Goal: Task Accomplishment & Management: Use online tool/utility

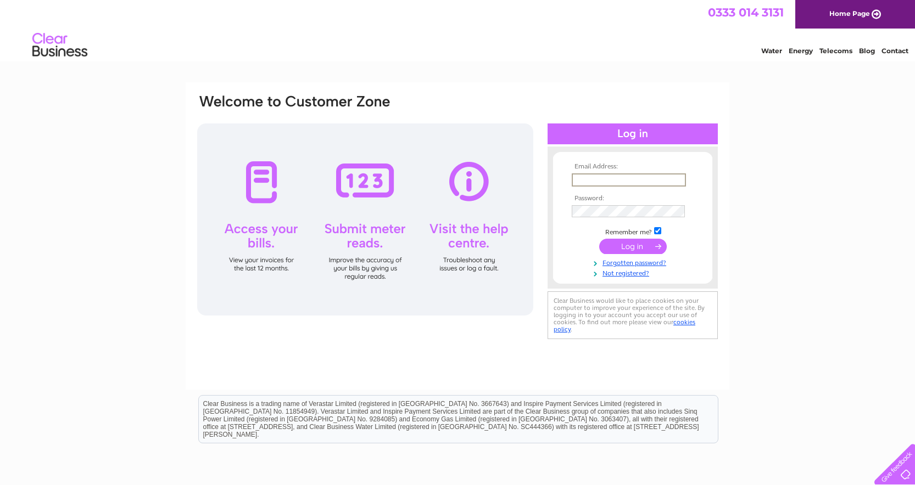
type input "roghal321@btinternet.com"
click at [627, 244] on input "submit" at bounding box center [633, 245] width 68 height 15
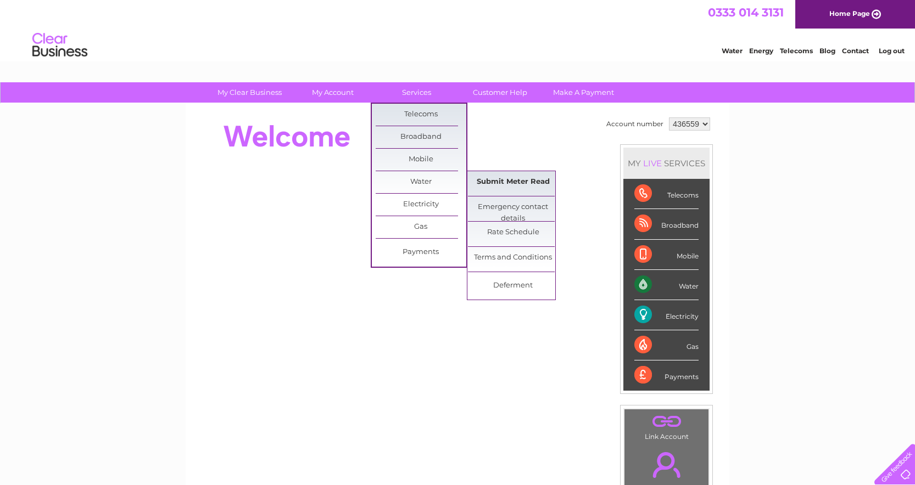
click link "Submit Meter Read"
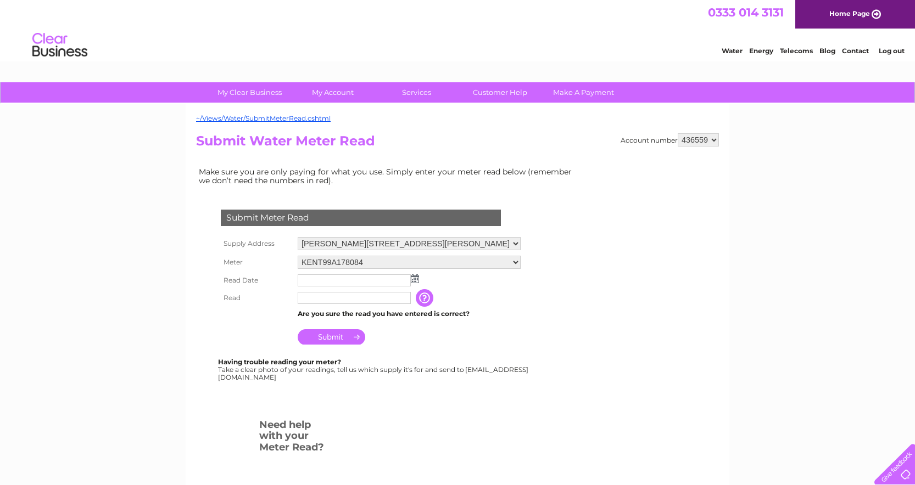
click at [343, 281] on input "text" at bounding box center [354, 281] width 113 height 12
click at [415, 281] on img at bounding box center [416, 279] width 8 height 9
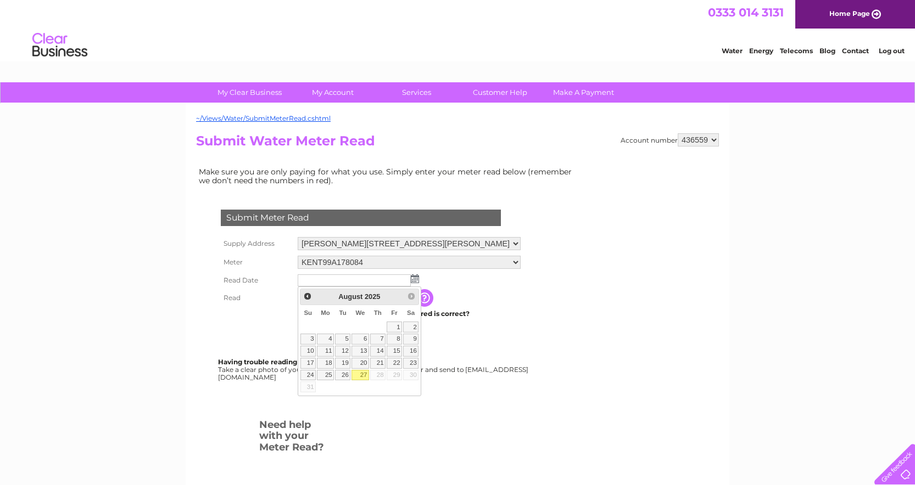
click at [365, 373] on link "27" at bounding box center [360, 375] width 18 height 11
type input "2025/08/27"
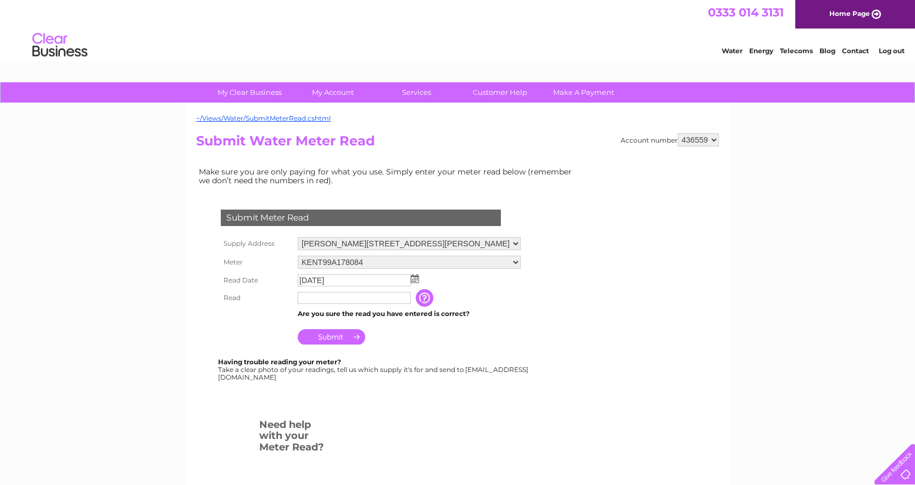
click at [329, 297] on input "text" at bounding box center [354, 298] width 113 height 12
type input "2447"
click at [341, 335] on input "Submit" at bounding box center [332, 338] width 68 height 15
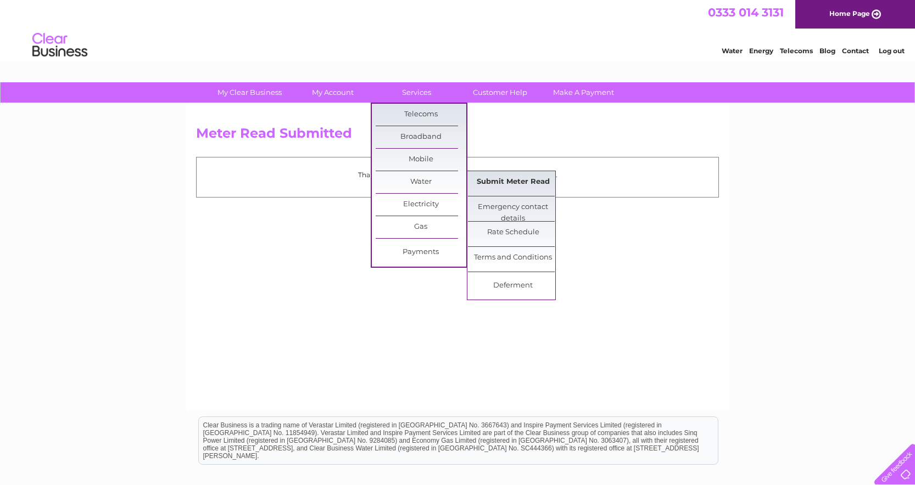
click at [495, 182] on link "Submit Meter Read" at bounding box center [513, 182] width 91 height 22
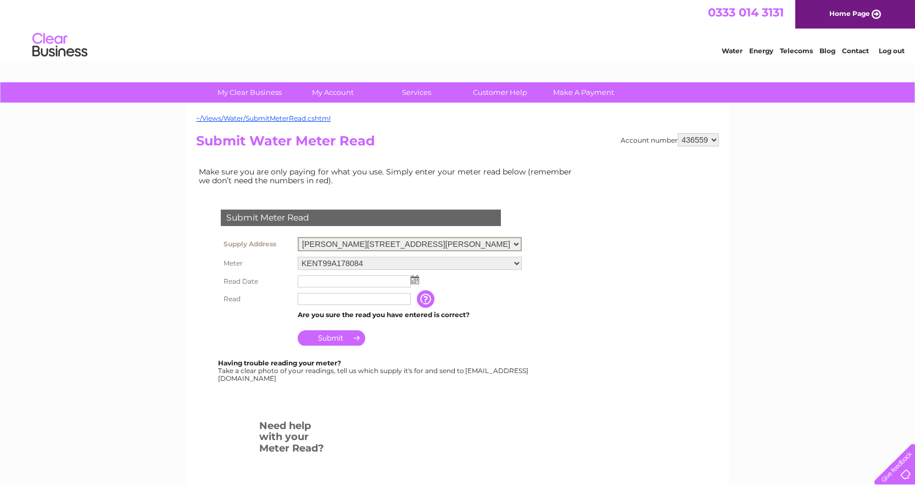
click at [512, 244] on select "[PERSON_NAME][STREET_ADDRESS][PERSON_NAME][PERSON_NAME]" at bounding box center [410, 244] width 224 height 14
select select "552535"
click at [298, 237] on select "[PERSON_NAME][STREET_ADDRESS][PERSON_NAME][PERSON_NAME]" at bounding box center [410, 244] width 224 height 14
click at [417, 281] on img at bounding box center [415, 279] width 8 height 9
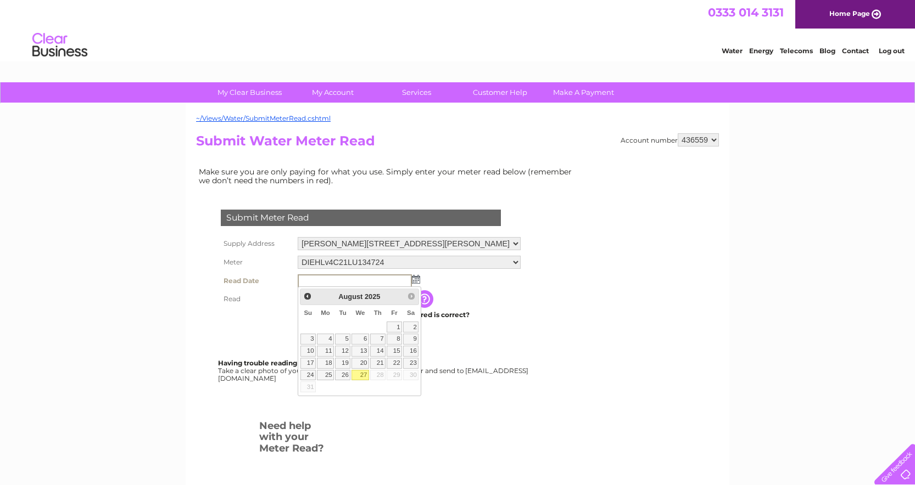
click at [363, 373] on link "27" at bounding box center [360, 375] width 18 height 11
type input "2025/08/27"
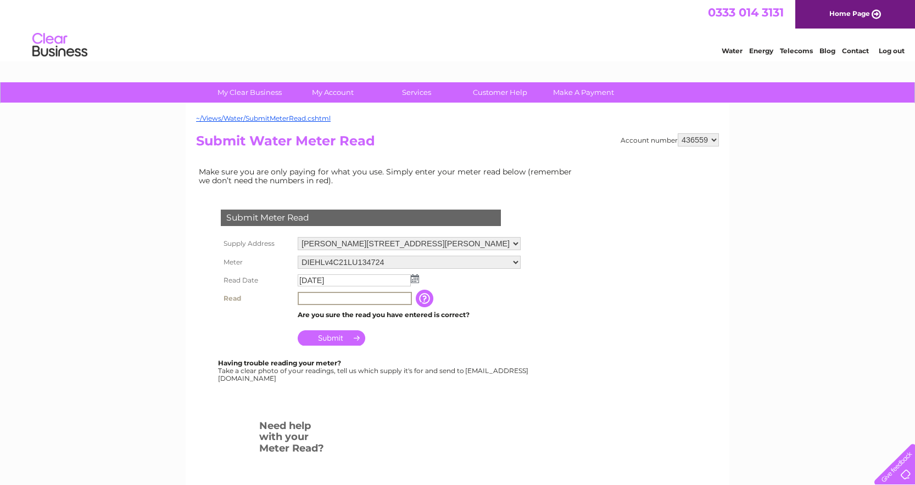
click at [314, 298] on input "text" at bounding box center [355, 298] width 114 height 13
type input "3631"
click at [332, 334] on input "Submit" at bounding box center [332, 336] width 68 height 15
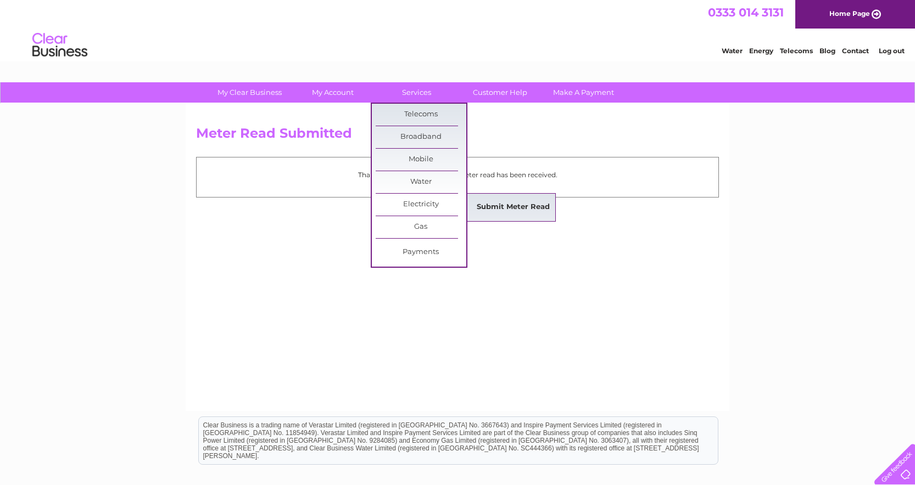
click at [495, 205] on link "Submit Meter Read" at bounding box center [513, 208] width 91 height 22
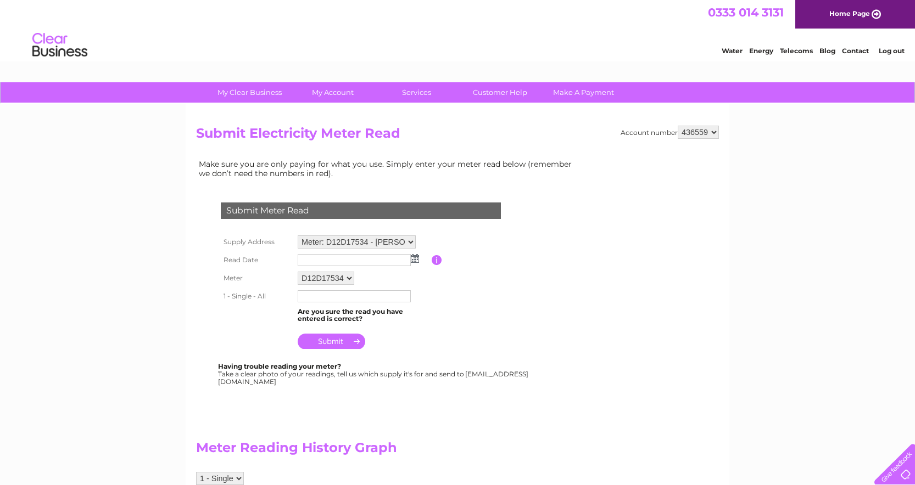
click at [412, 260] on img at bounding box center [415, 258] width 8 height 9
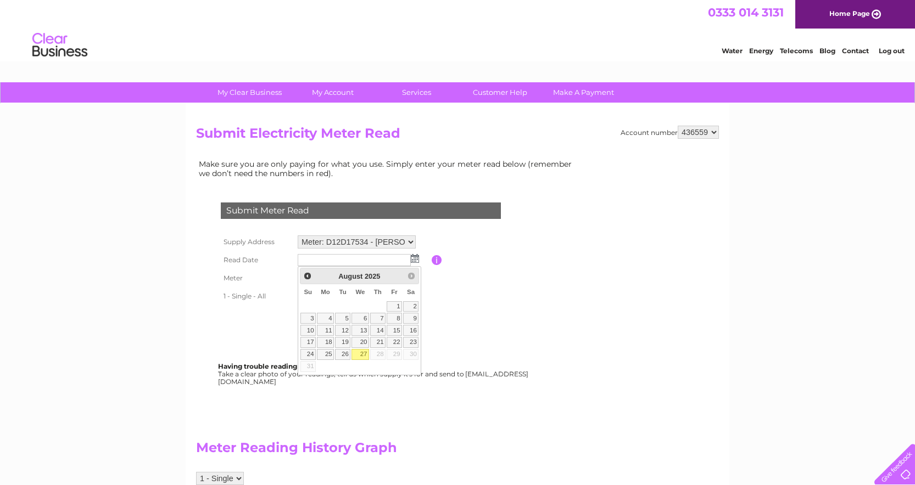
click at [362, 354] on link "27" at bounding box center [360, 354] width 18 height 11
type input "2025/08/27"
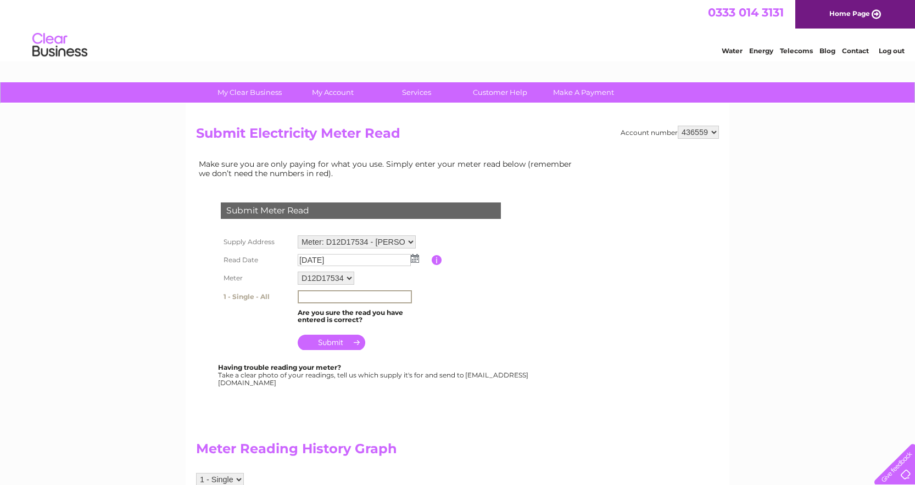
drag, startPoint x: 315, startPoint y: 296, endPoint x: 323, endPoint y: 296, distance: 8.8
click at [315, 296] on input "text" at bounding box center [355, 296] width 114 height 13
drag, startPoint x: 310, startPoint y: 297, endPoint x: 322, endPoint y: 297, distance: 11.5
click at [311, 297] on input "text" at bounding box center [355, 296] width 114 height 13
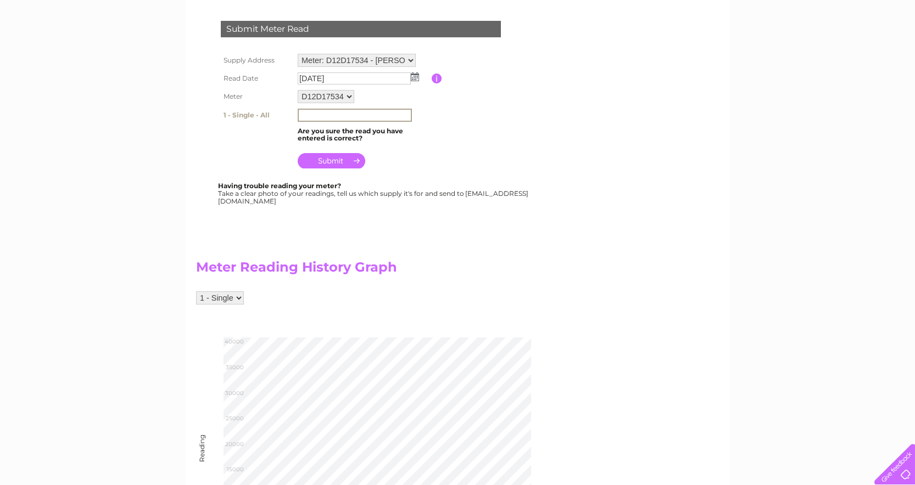
scroll to position [41, 0]
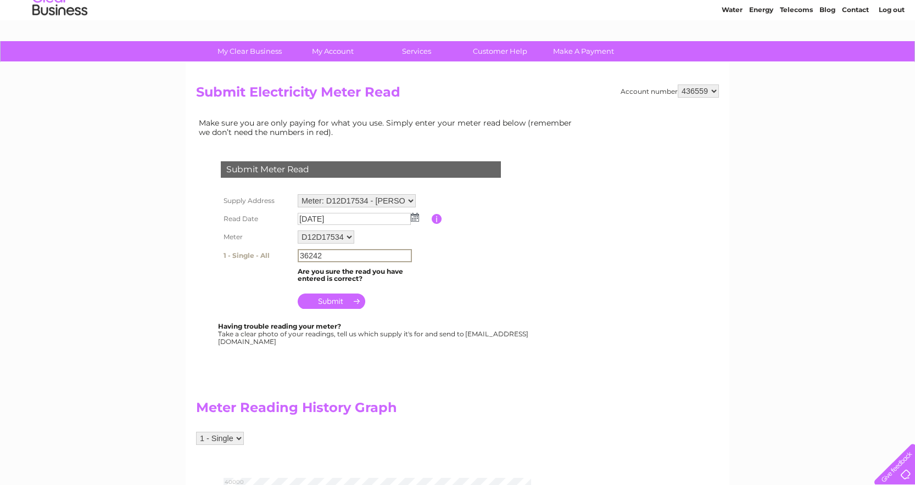
type input "36242"
click at [335, 301] on input "submit" at bounding box center [332, 301] width 68 height 15
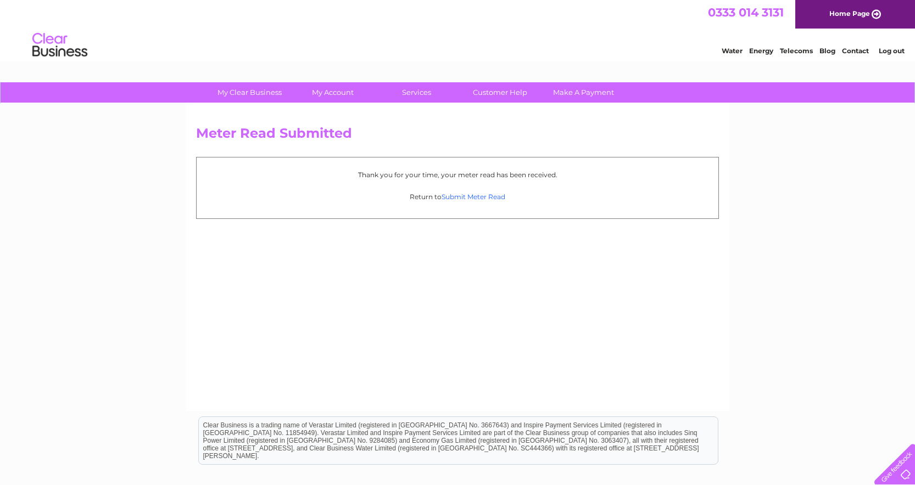
click at [471, 195] on link "Submit Meter Read" at bounding box center [473, 197] width 64 height 8
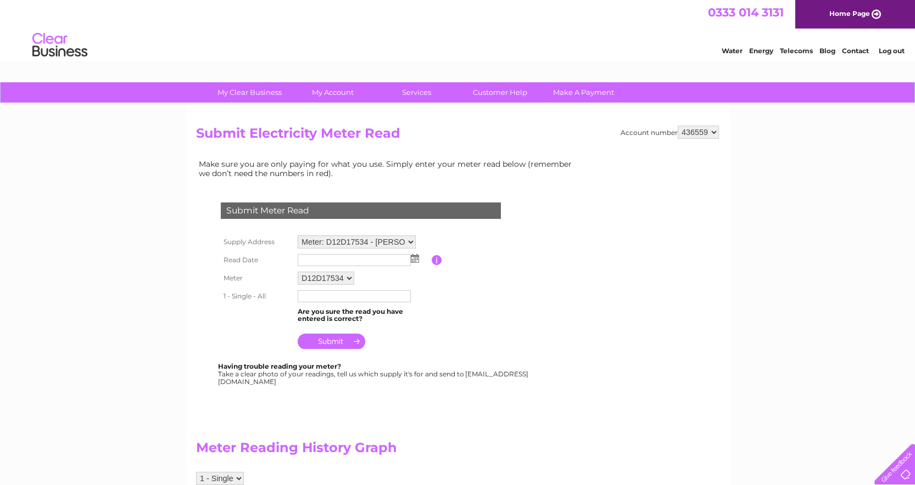
click at [409, 243] on select "Meter: D12D17534 - [PERSON_NAME][STREET_ADDRESS]" at bounding box center [357, 242] width 118 height 13
click at [298, 236] on select "Meter: D12D17534 - Browda, Linhinhorne, Callington, PL17 7NB" at bounding box center [357, 243] width 118 height 14
click at [897, 50] on link "Log out" at bounding box center [891, 51] width 26 height 8
